Goal: Task Accomplishment & Management: Complete application form

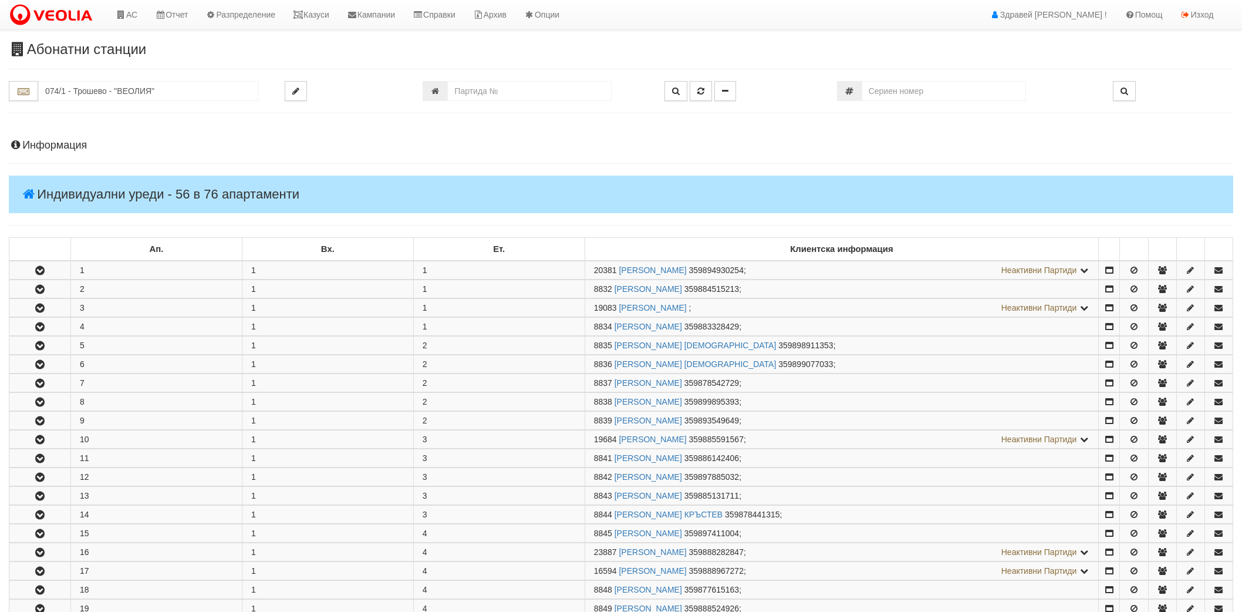
scroll to position [1761, 0]
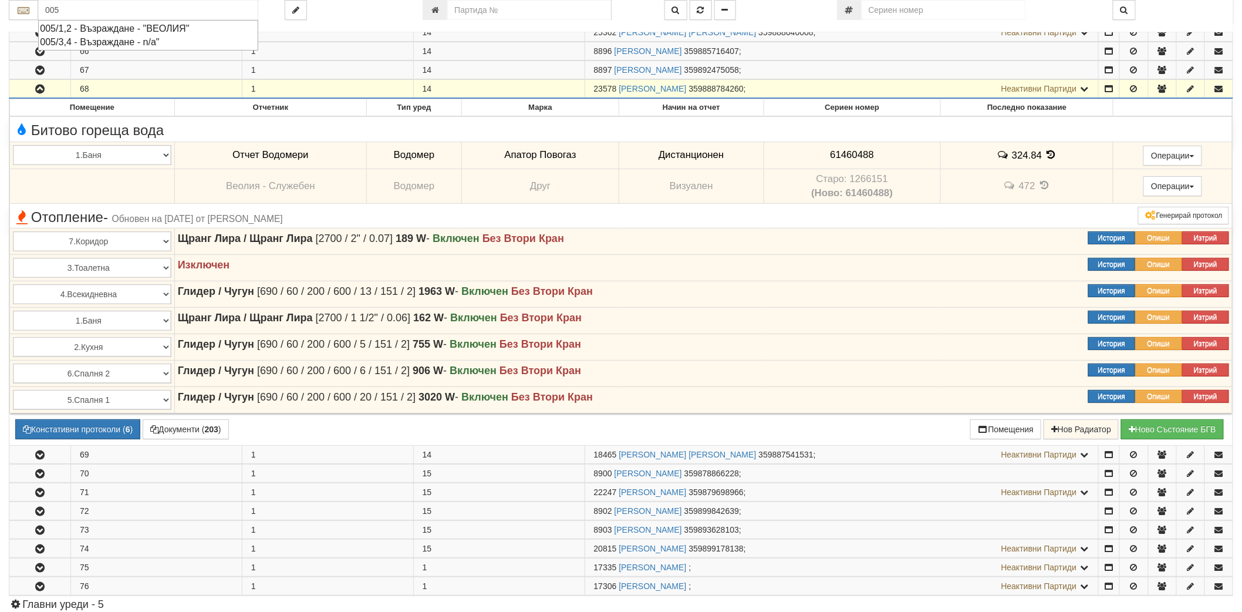
click at [127, 28] on div "005/1,2 - Възраждане - "ВЕОЛИЯ"" at bounding box center [148, 28] width 217 height 13
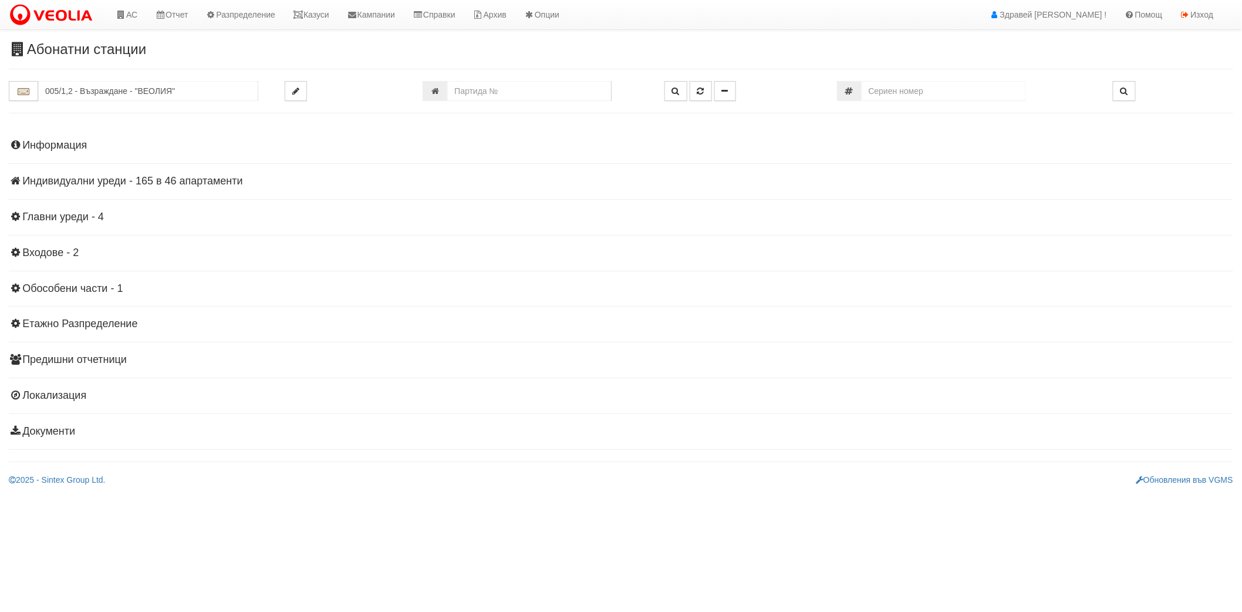
scroll to position [0, 0]
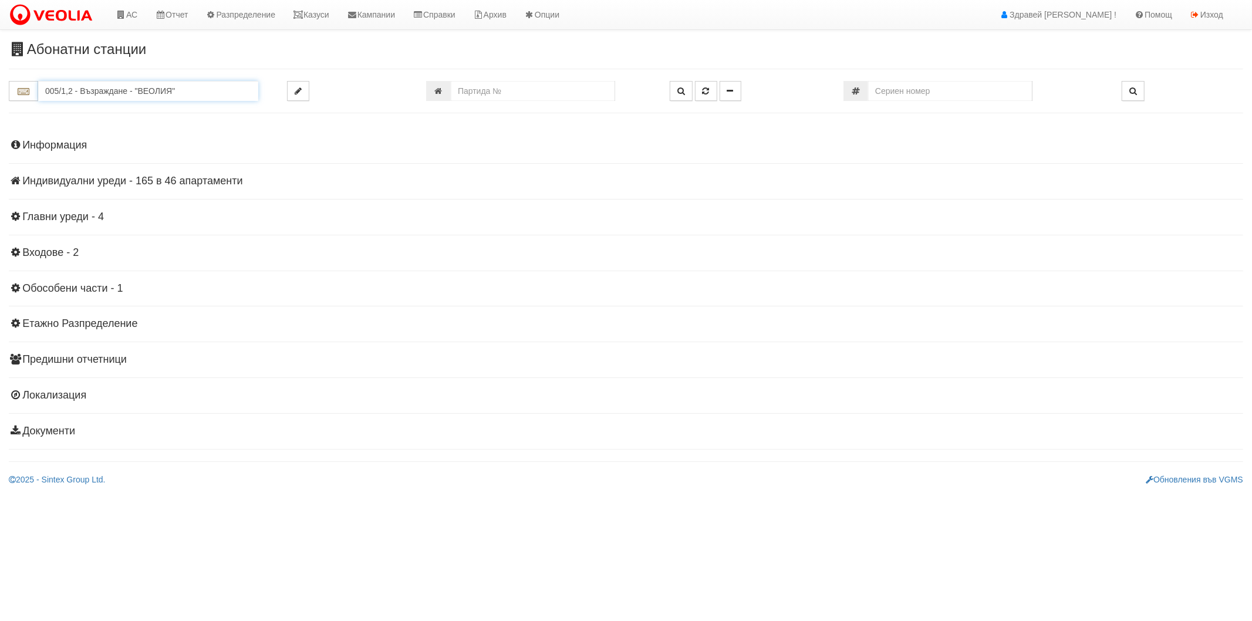
click at [107, 93] on input "005/1,2 - Възраждане - "ВЕОЛИЯ"" at bounding box center [148, 91] width 220 height 20
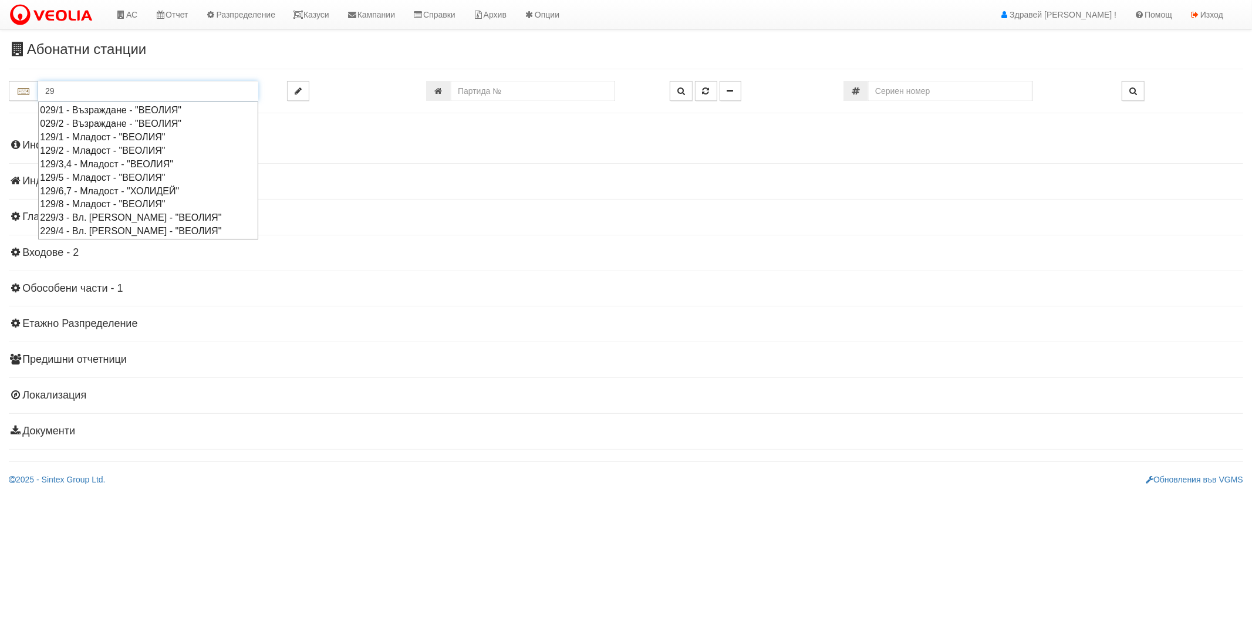
click at [100, 125] on div "029/2 - Възраждане - "ВЕОЛИЯ"" at bounding box center [148, 123] width 217 height 13
type input "029/2 - Възраждане - "ВЕОЛИЯ""
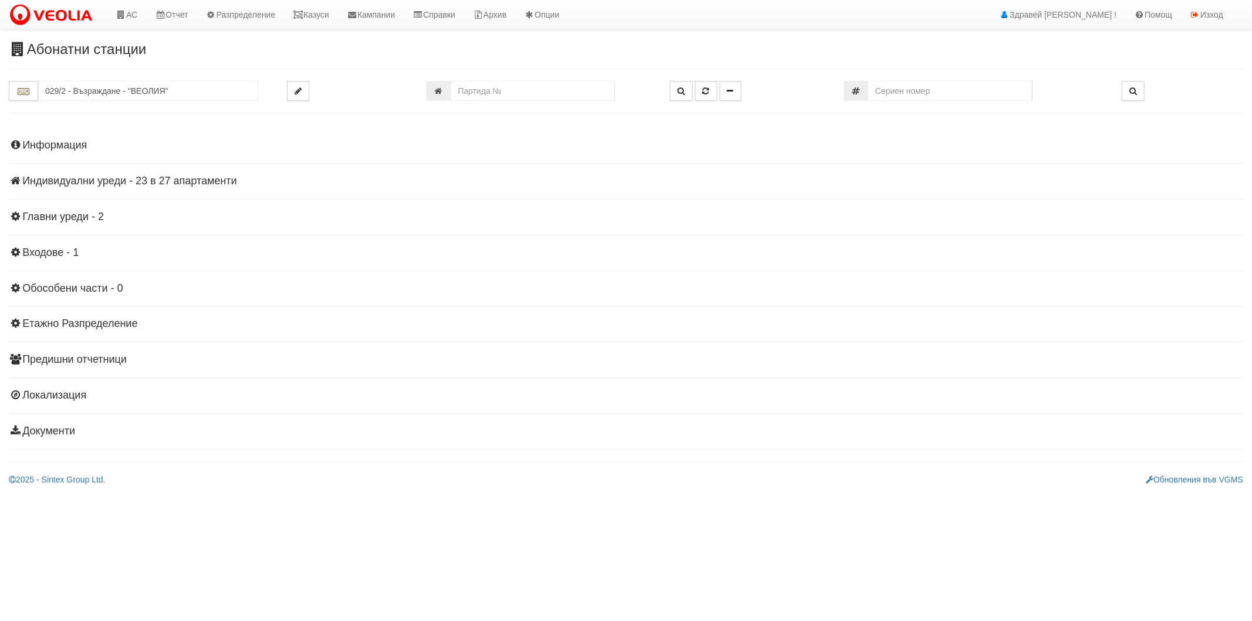
click at [99, 182] on h4 "Индивидуални уреди - 23 в 27 апартаменти" at bounding box center [626, 181] width 1234 height 12
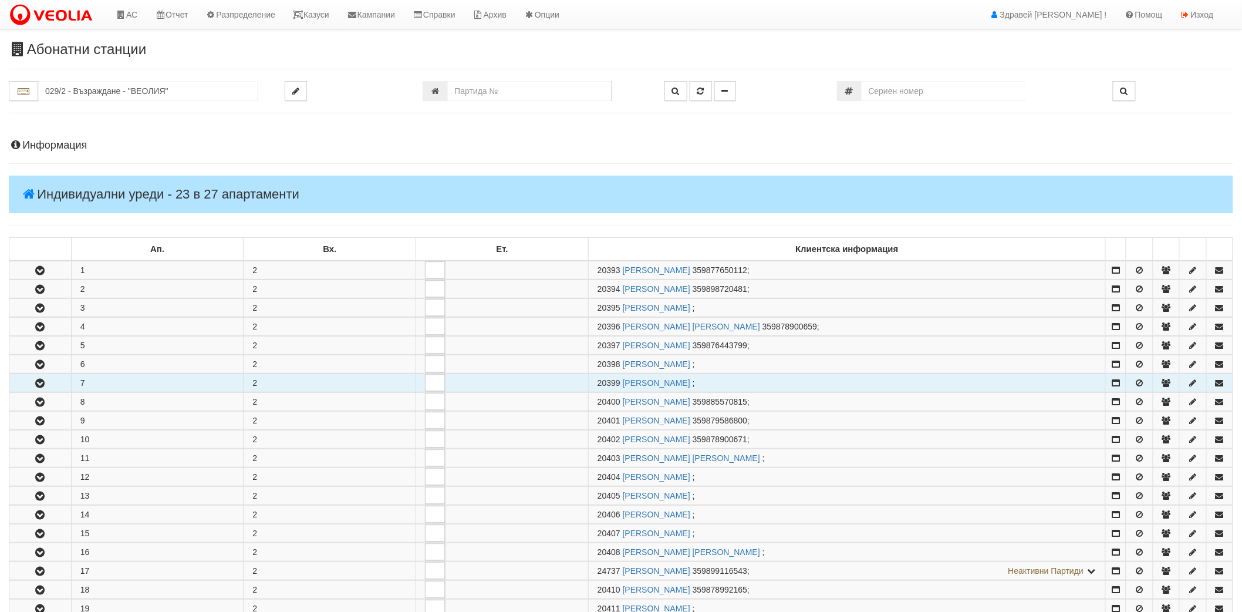
click at [35, 374] on button "button" at bounding box center [40, 383] width 62 height 18
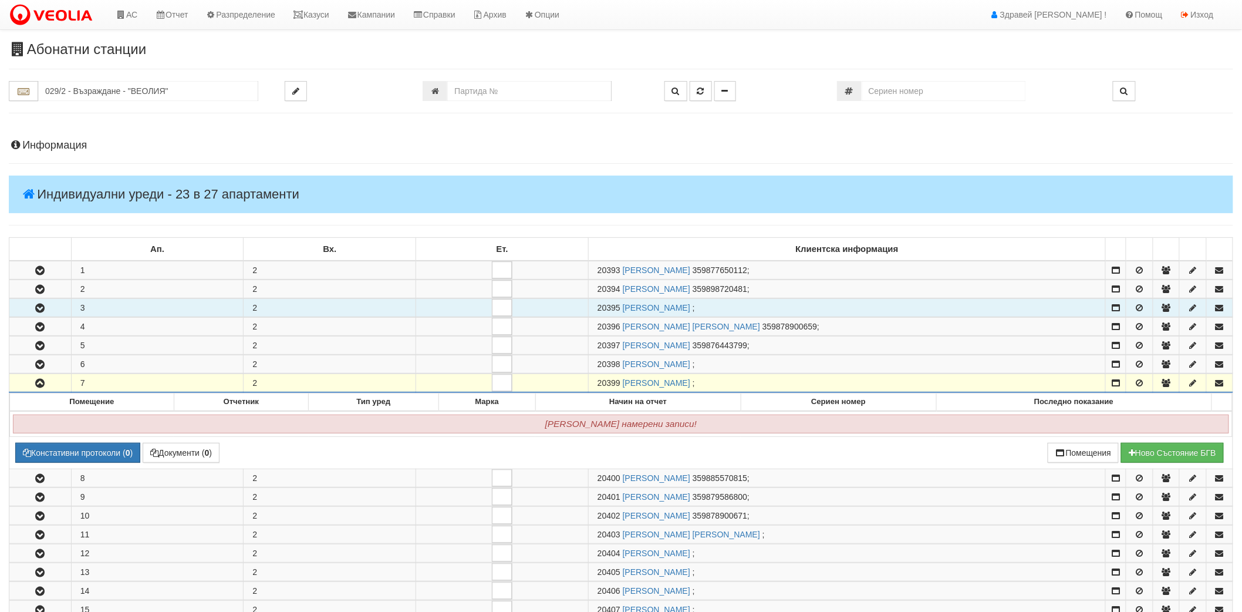
click at [42, 313] on button "button" at bounding box center [40, 308] width 62 height 18
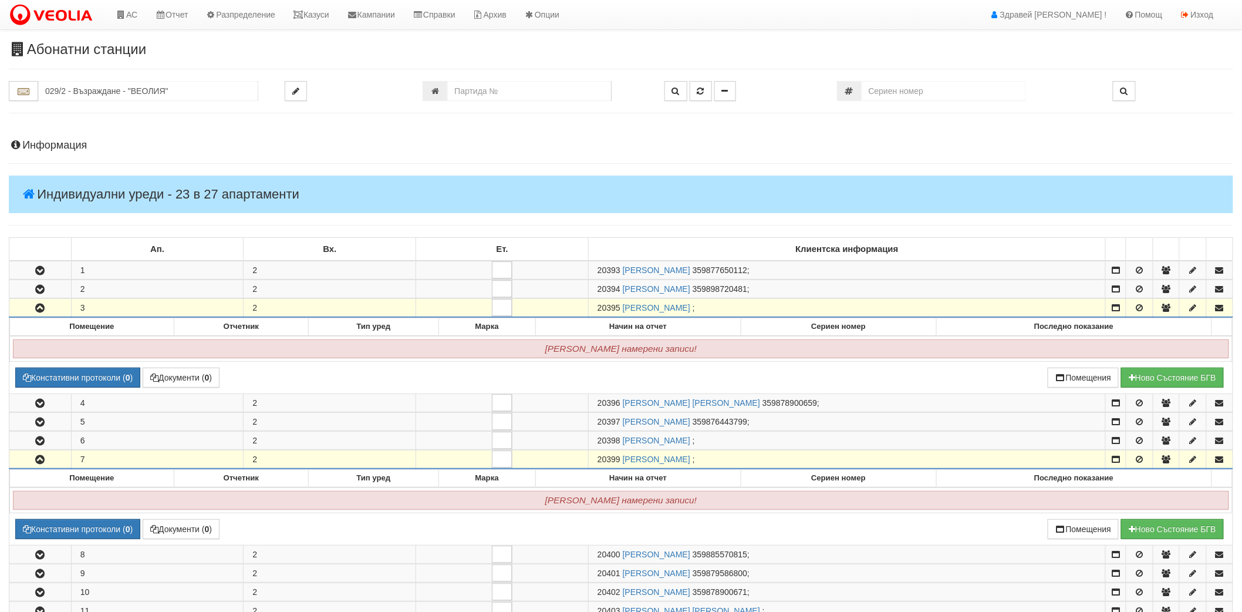
click at [42, 313] on button "button" at bounding box center [40, 308] width 62 height 18
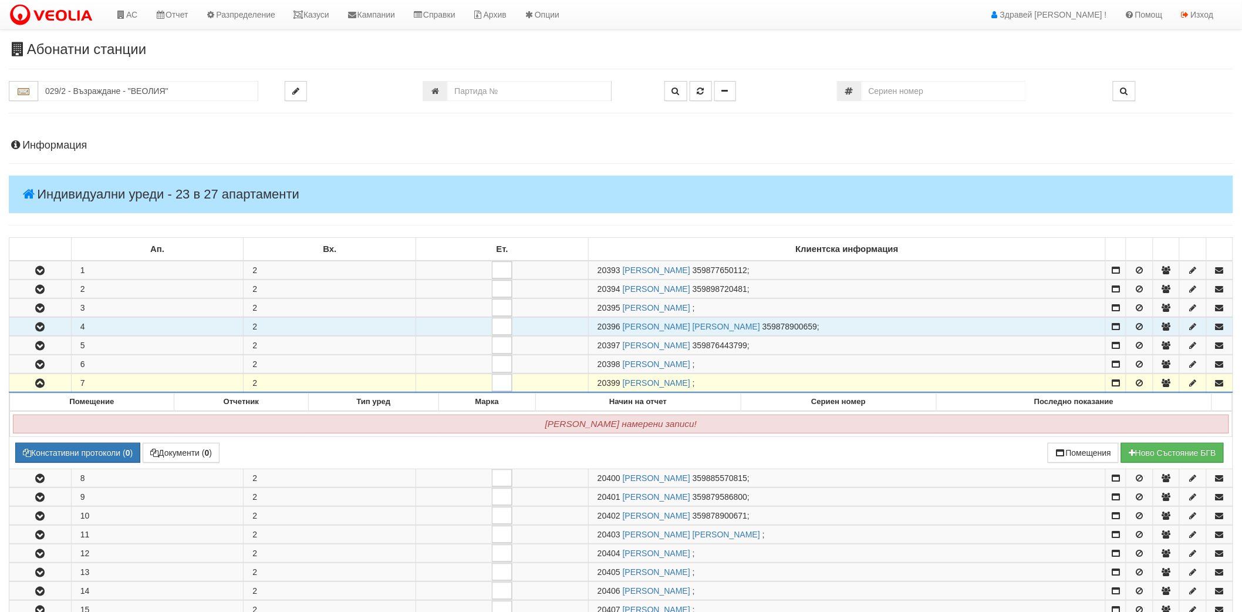
click at [42, 326] on icon "button" at bounding box center [40, 327] width 14 height 8
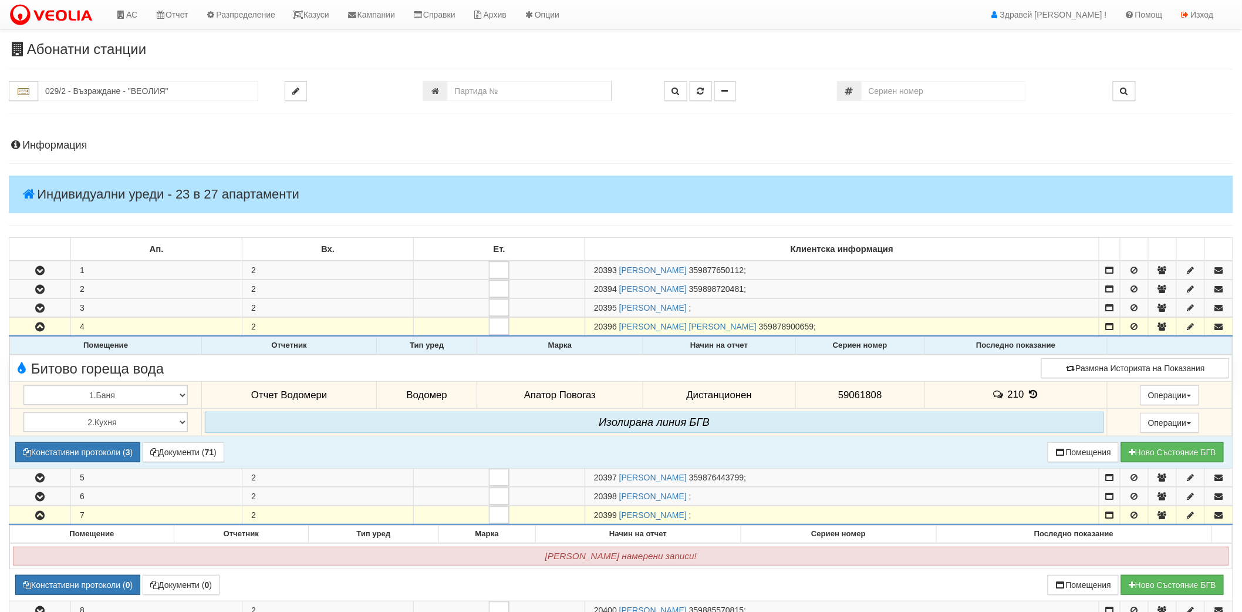
click at [1028, 397] on icon at bounding box center [1032, 394] width 13 height 10
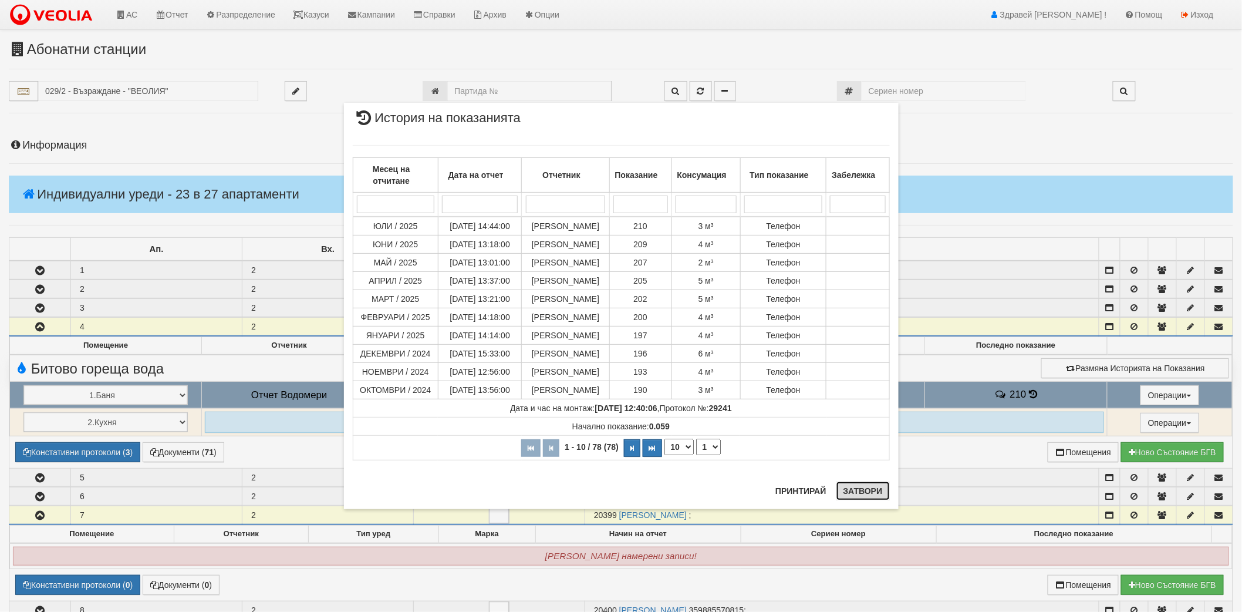
click at [878, 485] on button "Затвори" at bounding box center [862, 490] width 53 height 19
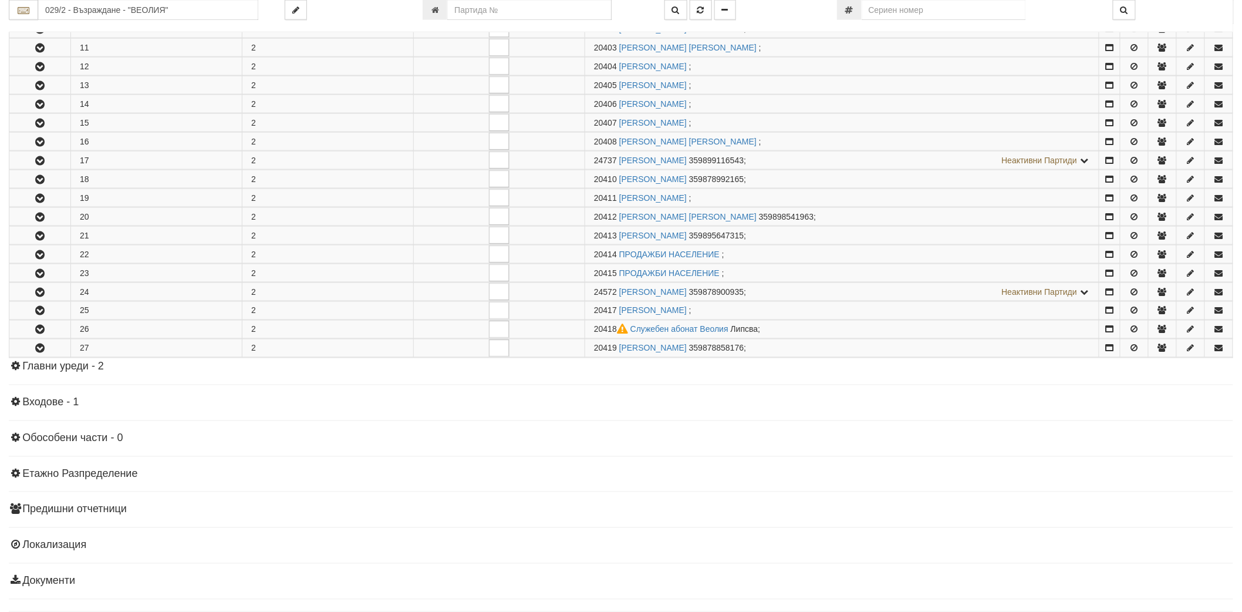
scroll to position [653, 0]
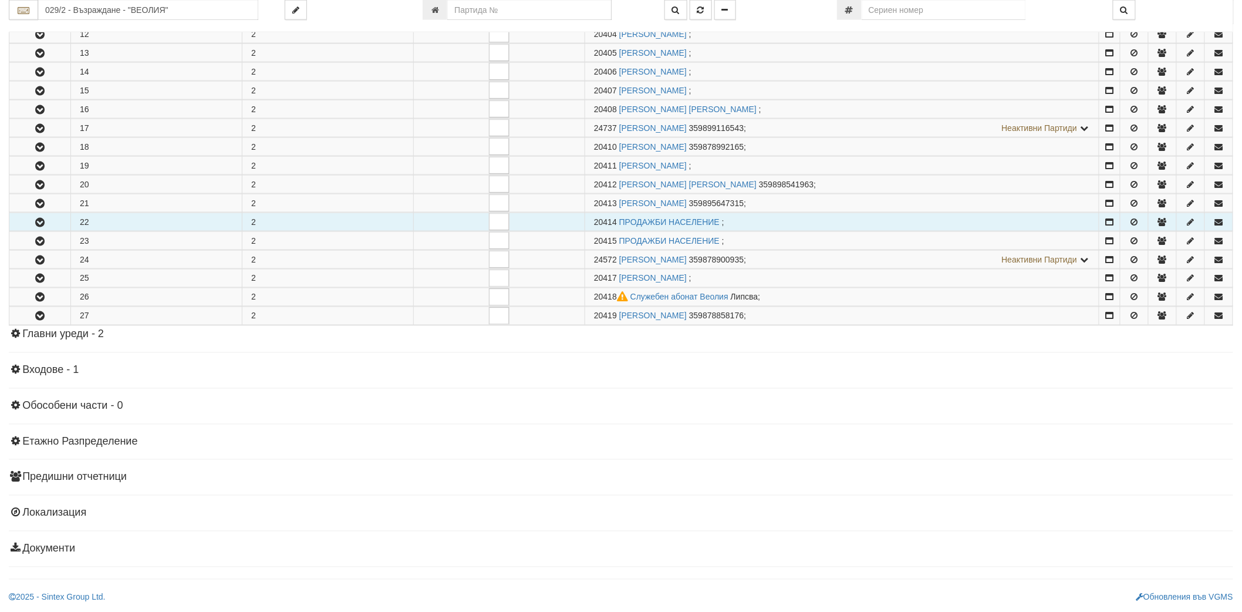
click at [31, 217] on button "button" at bounding box center [39, 222] width 61 height 18
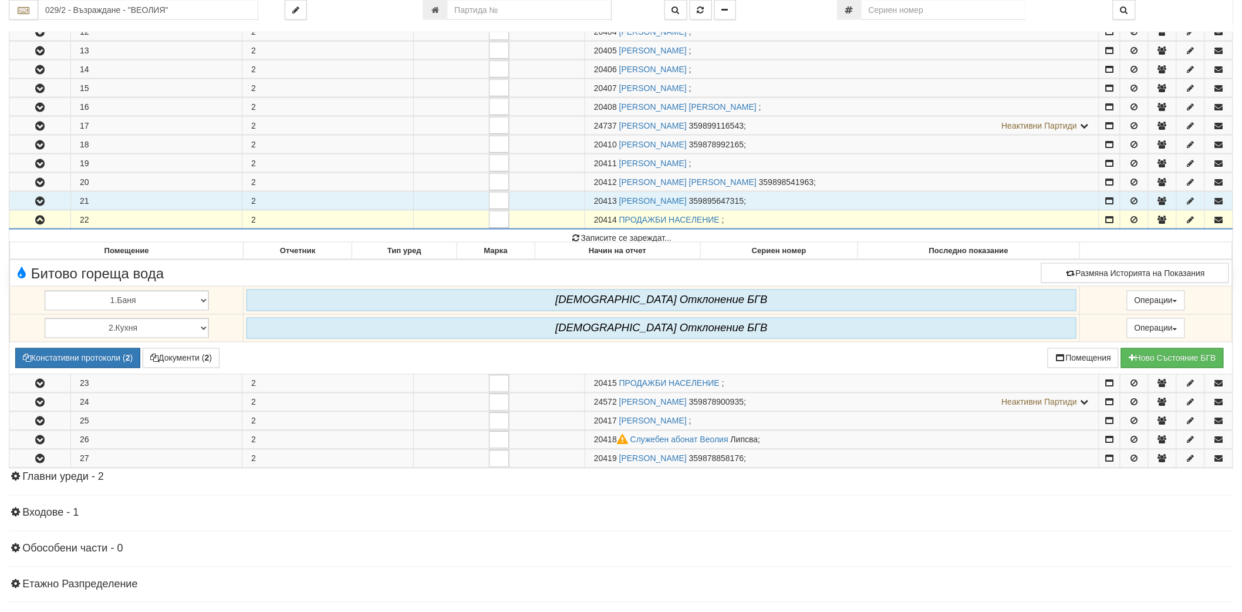
click at [38, 194] on button "button" at bounding box center [39, 201] width 61 height 18
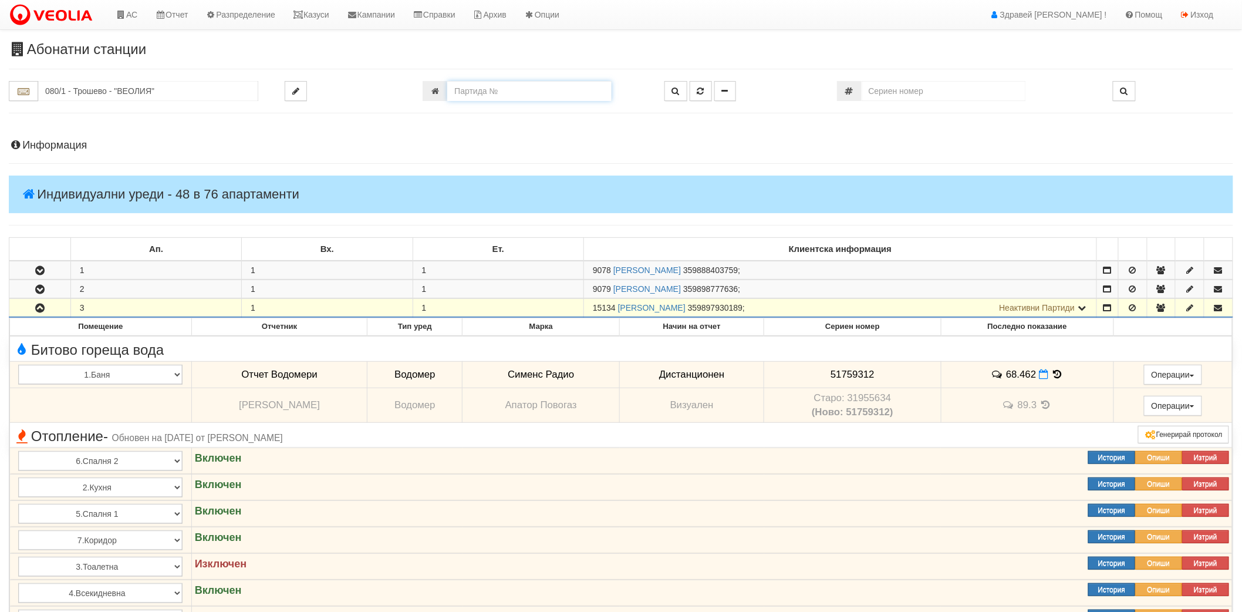
click at [504, 90] on input "number" at bounding box center [529, 91] width 164 height 20
paste input "24719"
type input "24719"
type input "150/3 - "ХОЛИДЕЙ И РАЙЗЕН" ЕООД"
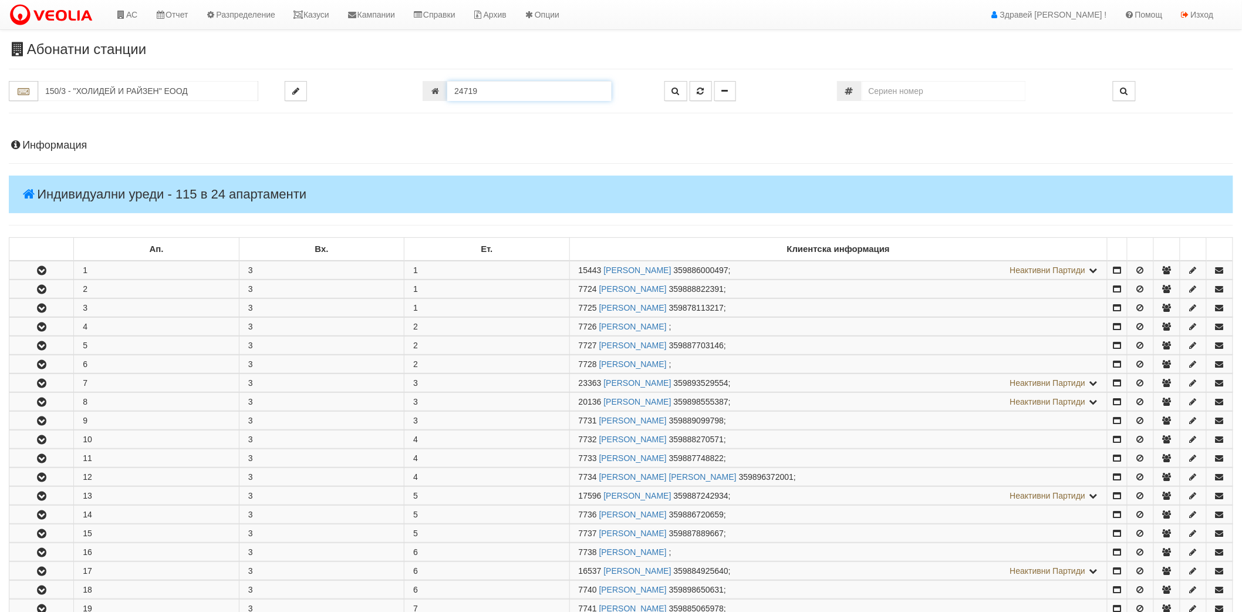
scroll to position [389, 0]
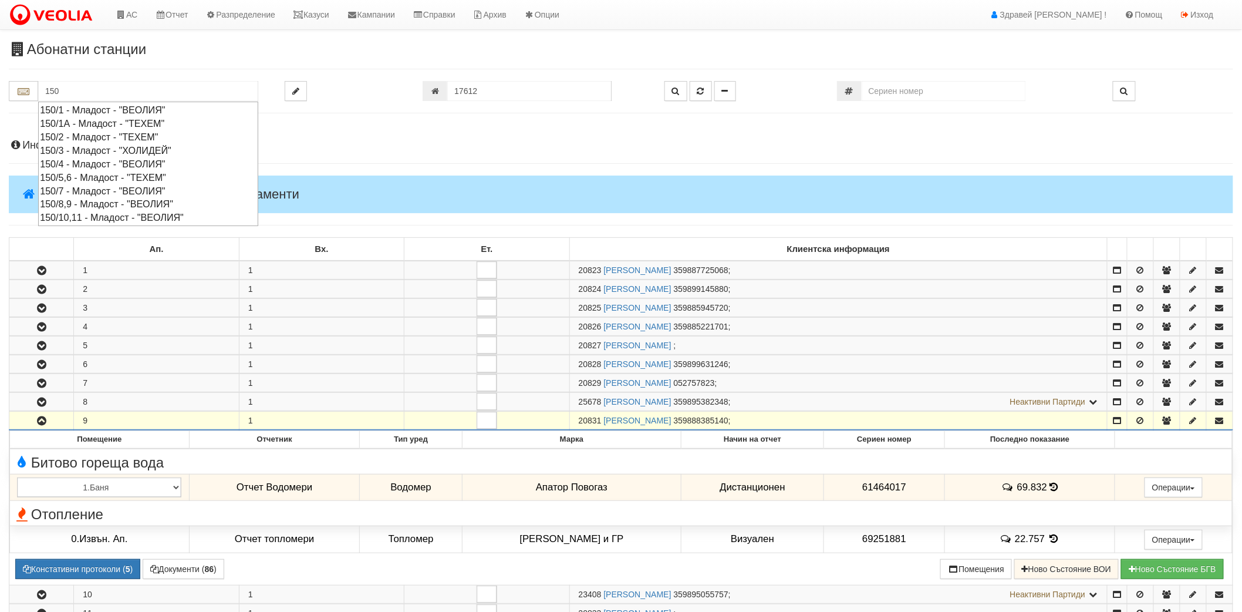
click at [110, 151] on div "150/3 - Младост - "ХОЛИДЕЙ"" at bounding box center [148, 150] width 217 height 13
type input "150/3 - Младост - "ХОЛИДЕЙ""
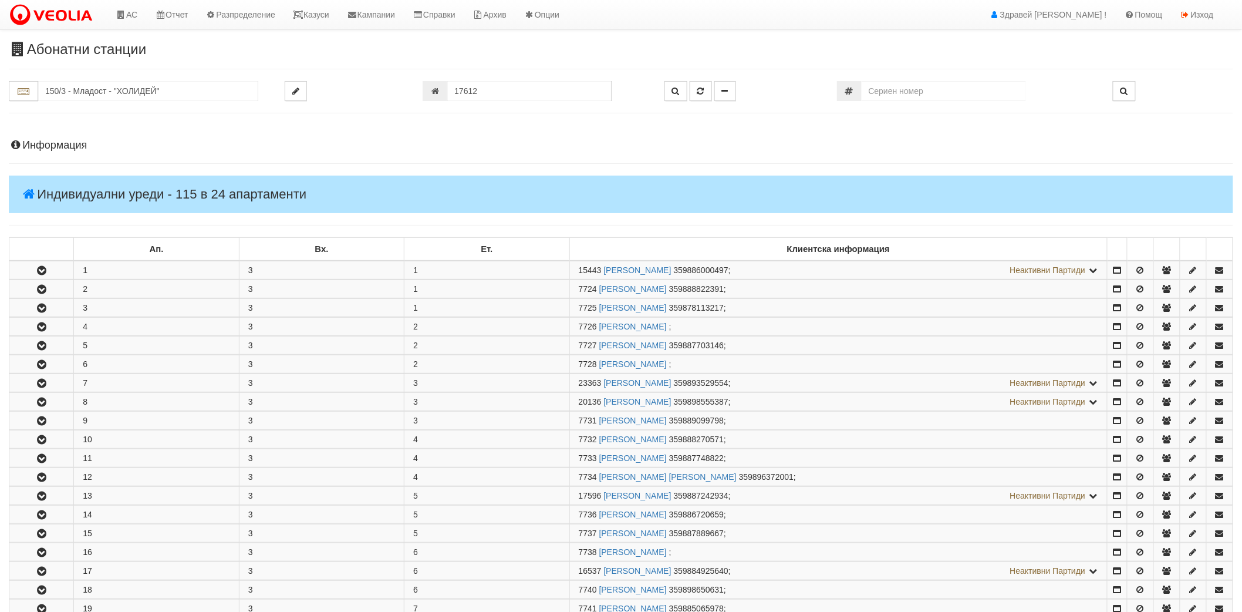
click at [110, 151] on h4 "Информация" at bounding box center [621, 146] width 1224 height 12
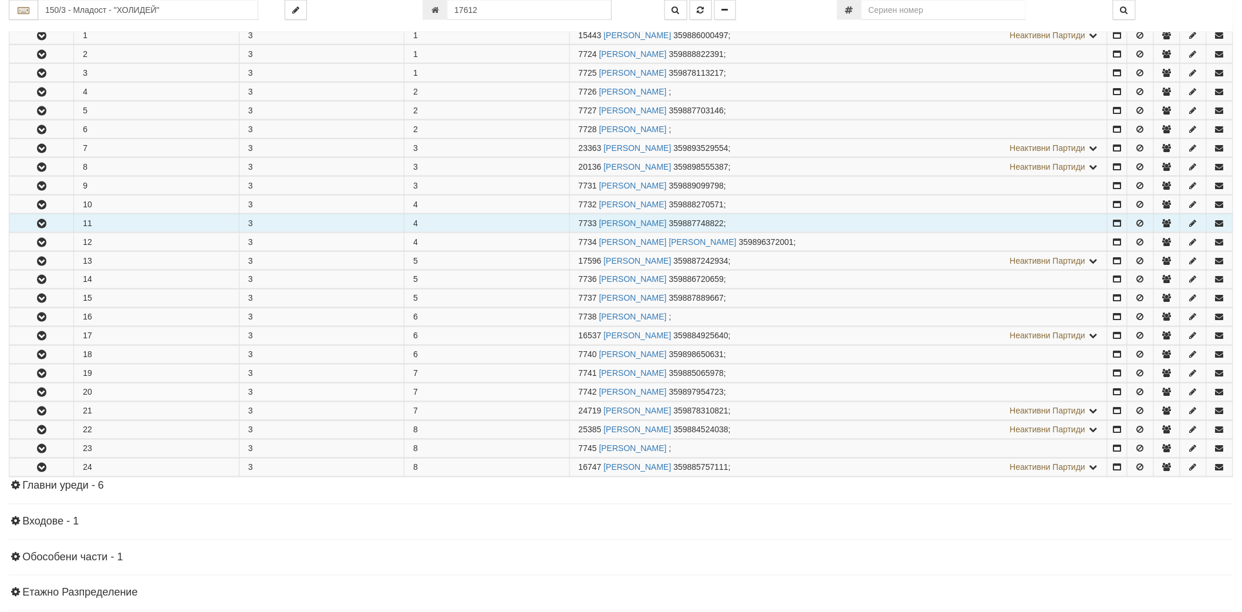
scroll to position [652, 0]
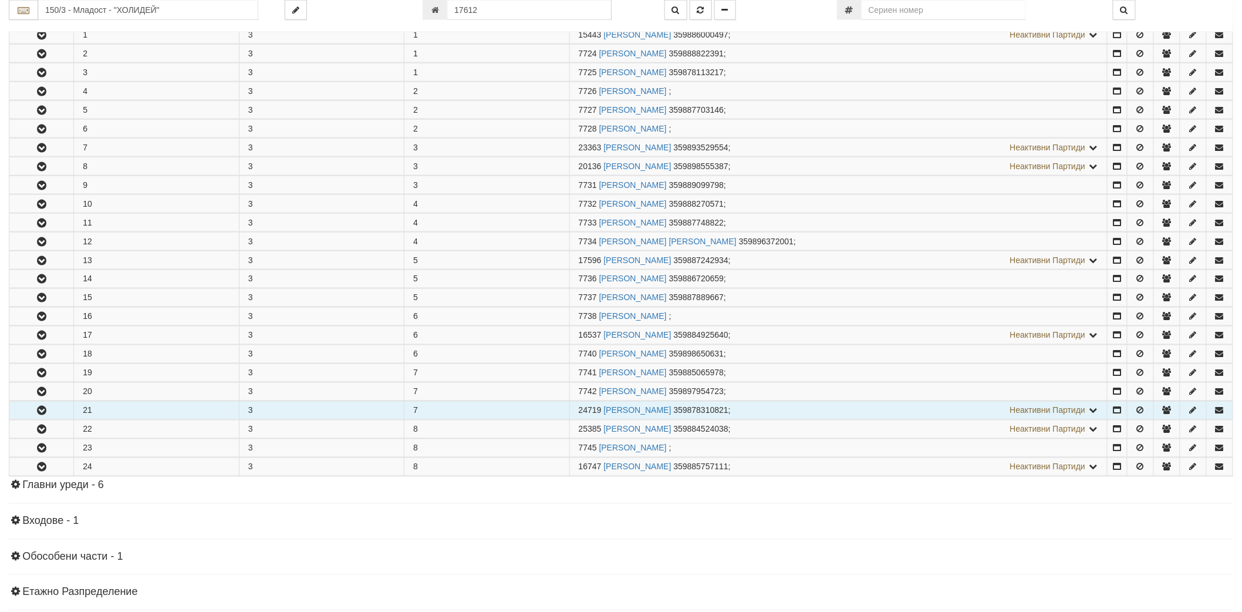
click at [35, 414] on icon "button" at bounding box center [42, 411] width 14 height 8
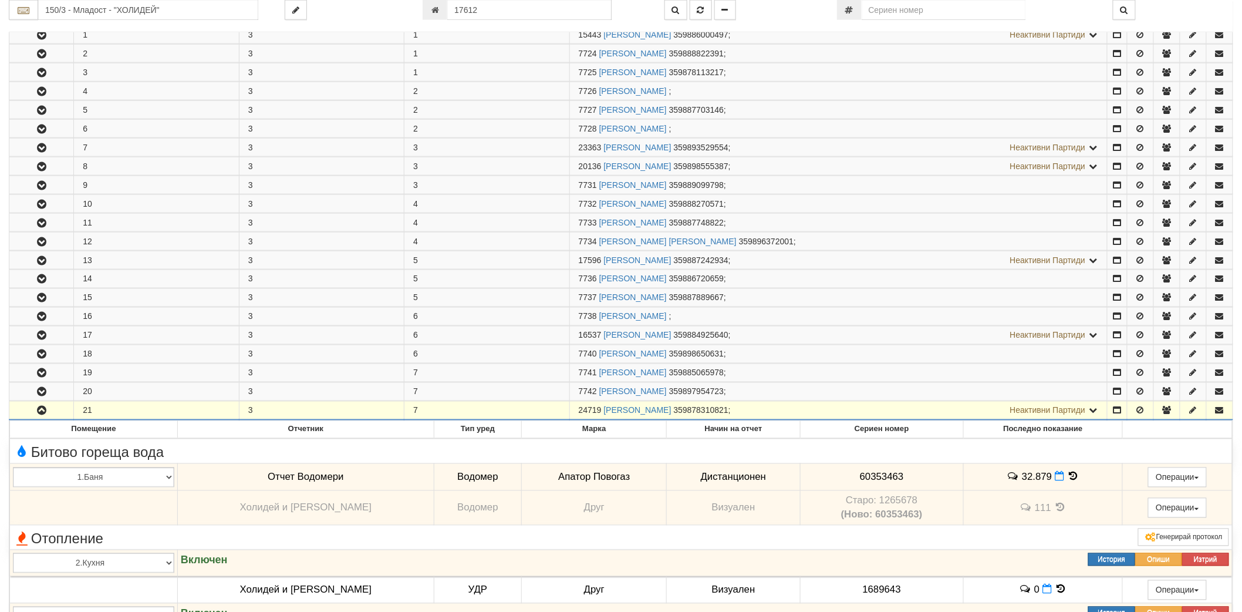
drag, startPoint x: 578, startPoint y: 409, endPoint x: 602, endPoint y: 409, distance: 23.5
click at [602, 409] on span "24719" at bounding box center [590, 410] width 23 height 9
copy span "24719"
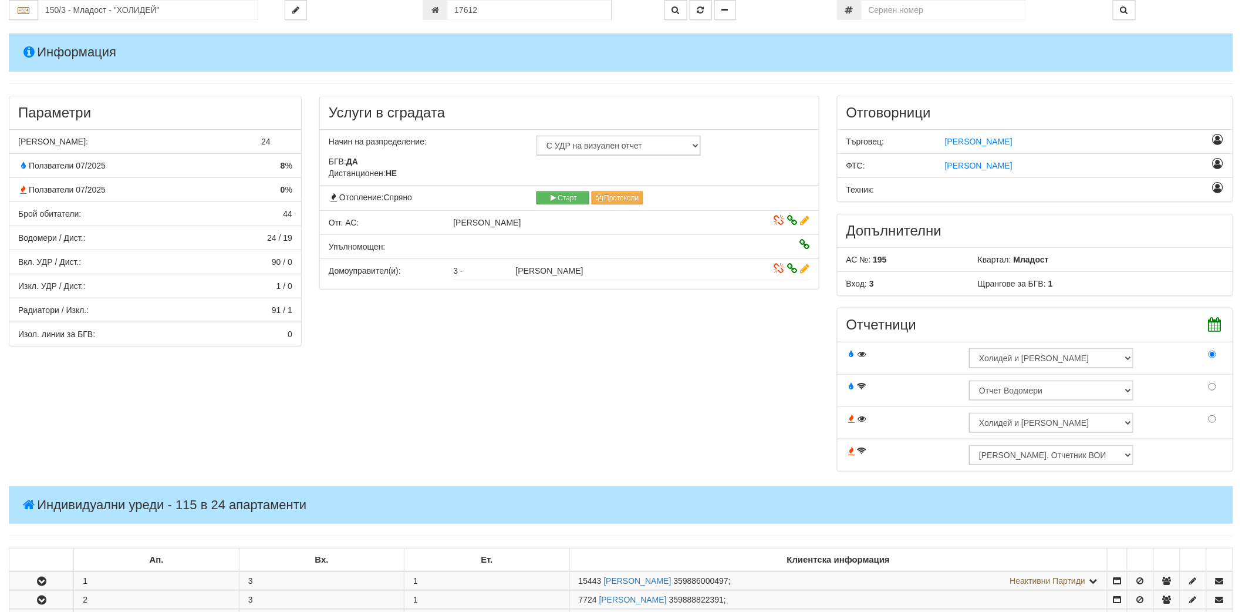
scroll to position [0, 0]
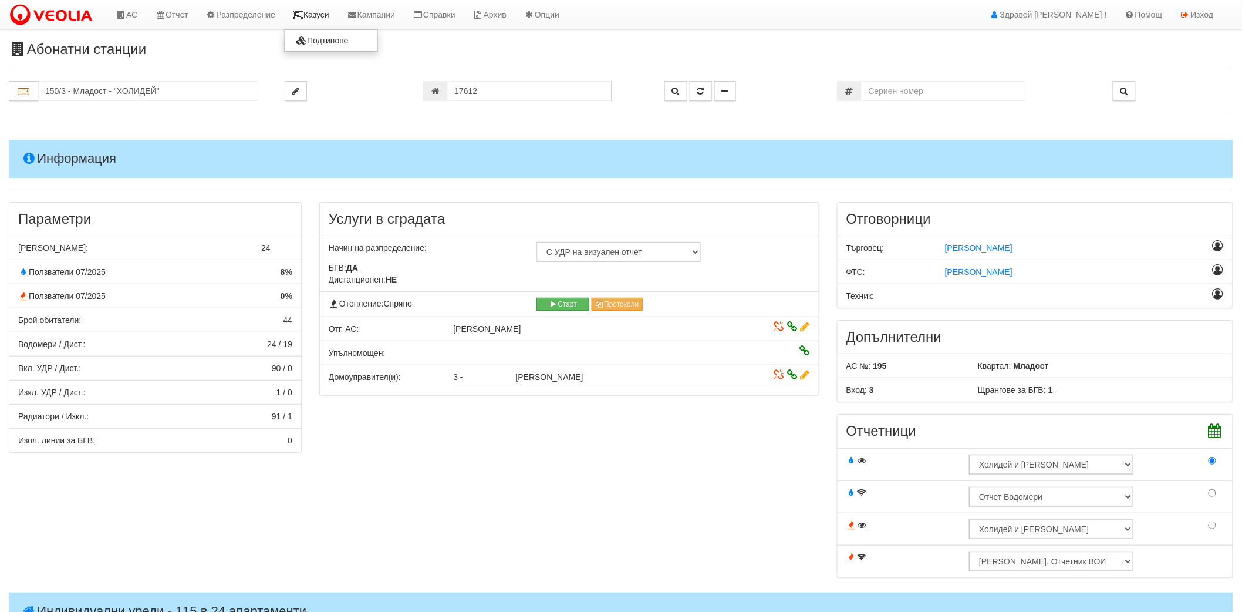
click at [318, 19] on link "Казуси" at bounding box center [311, 14] width 54 height 29
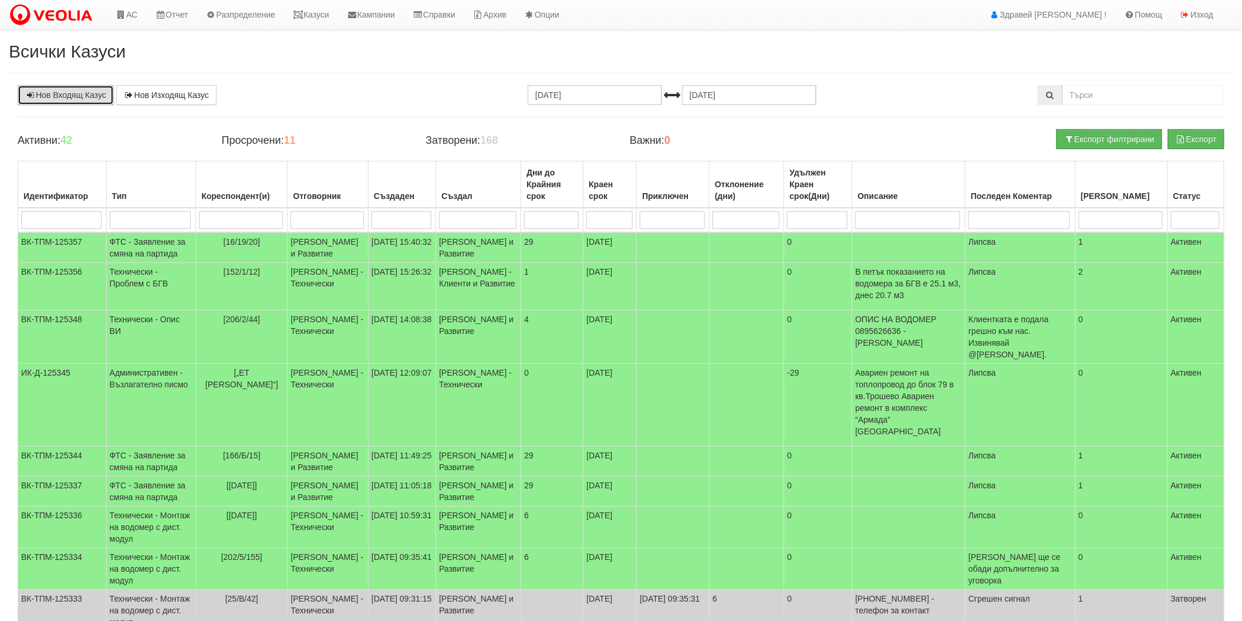
click at [70, 103] on link "Нов Входящ Казус" at bounding box center [66, 95] width 96 height 20
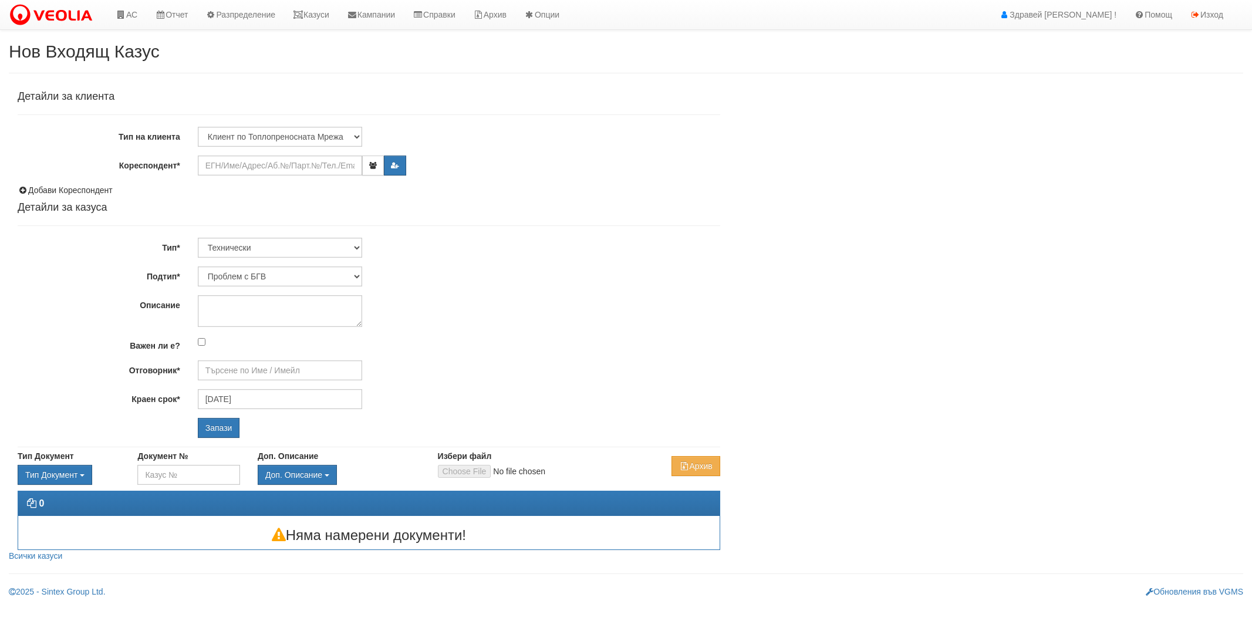
type input "[PERSON_NAME] - Технически"
click at [251, 307] on textarea "Описание" at bounding box center [280, 311] width 164 height 32
type textarea "0878"
